Goal: Communication & Community: Answer question/provide support

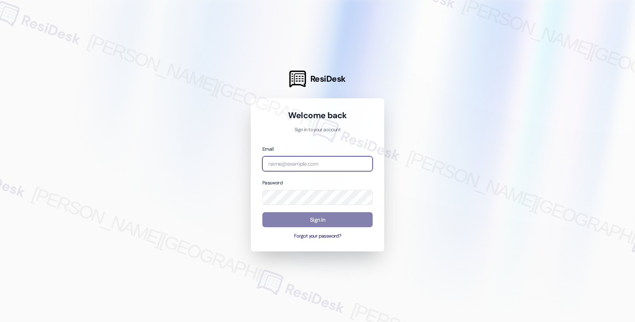
click at [307, 157] on input "email" at bounding box center [317, 163] width 110 height 15
type input "[EMAIL_ADDRESS][PERSON_NAME][DOMAIN_NAME]"
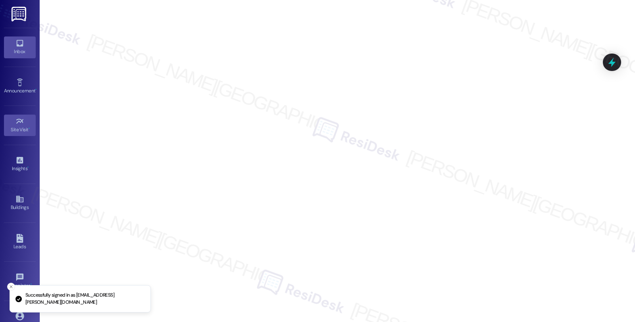
click at [25, 39] on link "Inbox" at bounding box center [20, 47] width 32 height 21
click at [21, 45] on icon at bounding box center [19, 43] width 7 height 7
